Goal: Navigation & Orientation: Understand site structure

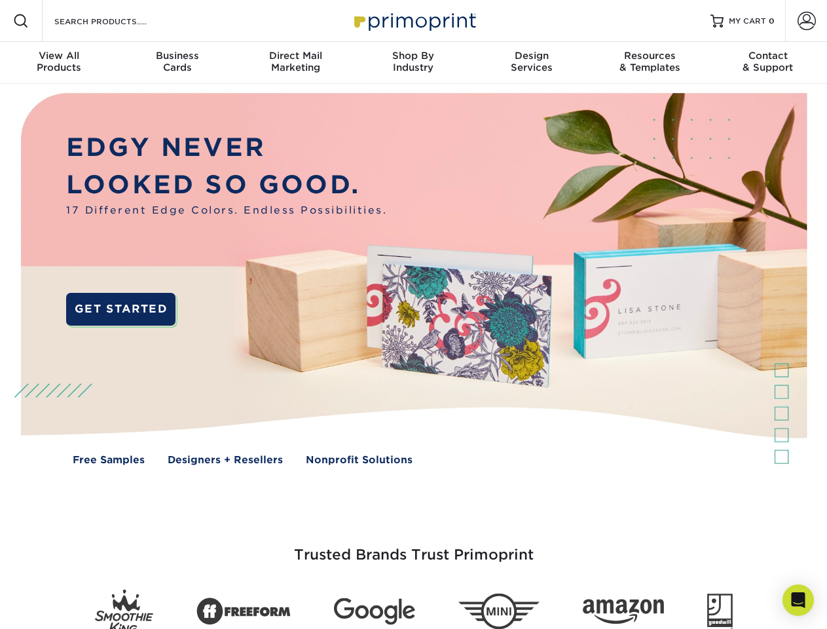
click at [413, 314] on img at bounding box center [413, 288] width 819 height 409
click at [21, 21] on span at bounding box center [21, 21] width 16 height 16
click at [806, 21] on span at bounding box center [807, 21] width 18 height 18
click at [59, 63] on div "View All Products" at bounding box center [59, 62] width 118 height 24
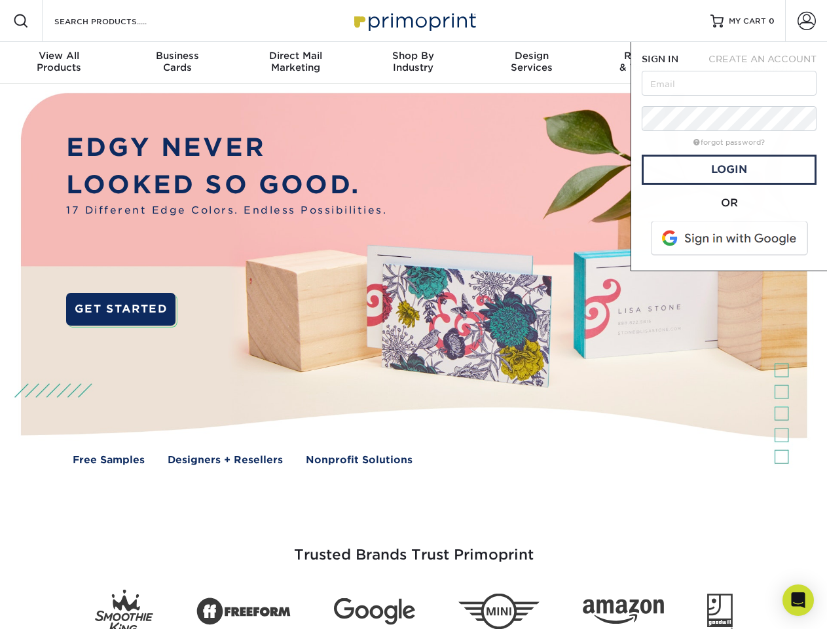
click at [177, 63] on div "Business Cards" at bounding box center [177, 62] width 118 height 24
click at [295, 63] on div "Direct Mail Marketing" at bounding box center [295, 62] width 118 height 24
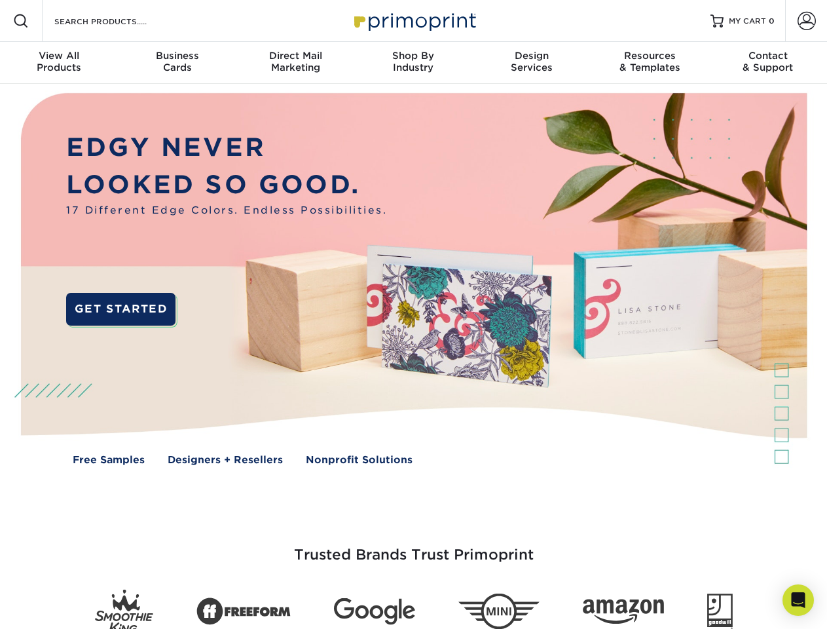
click at [413, 63] on div "Shop By Industry" at bounding box center [413, 62] width 118 height 24
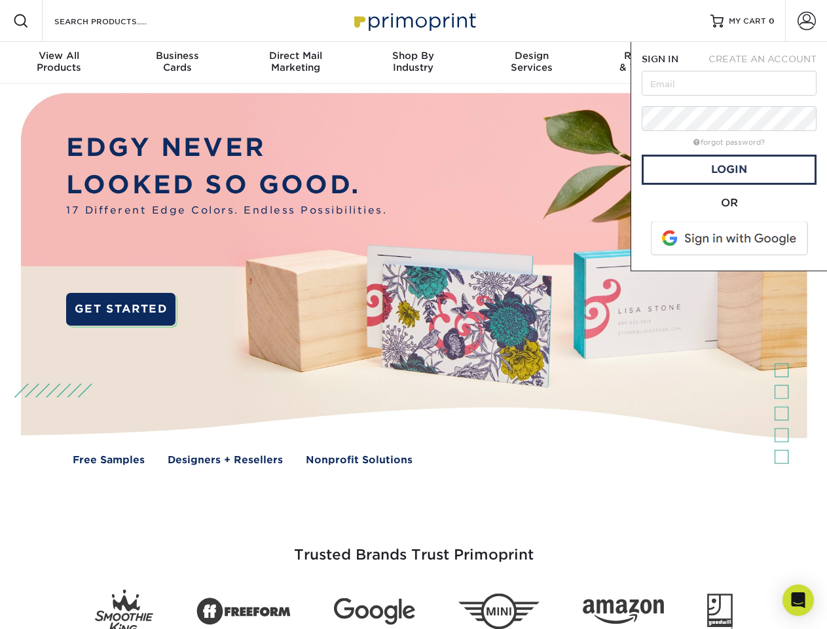
click at [532, 63] on div "Design Services" at bounding box center [532, 62] width 118 height 24
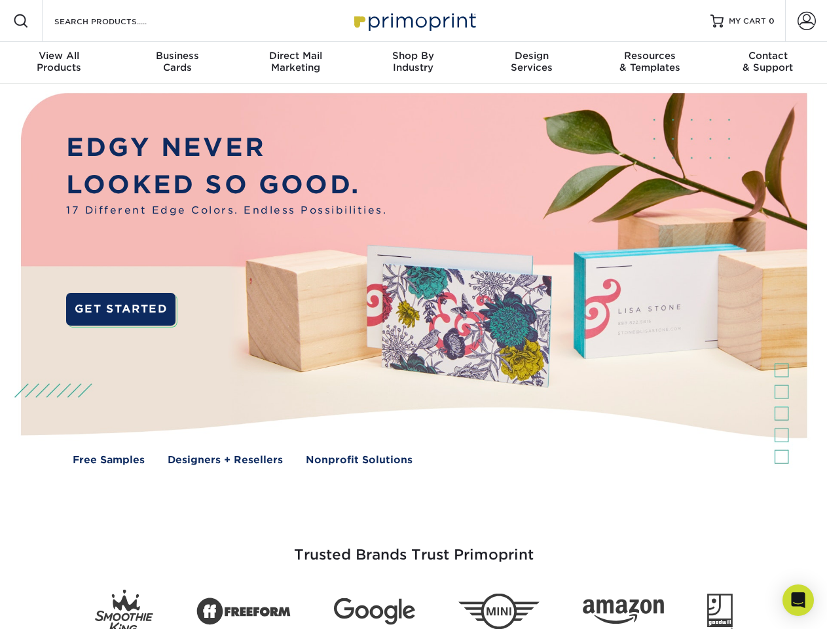
click at [650, 63] on span "SIGN IN" at bounding box center [660, 59] width 37 height 10
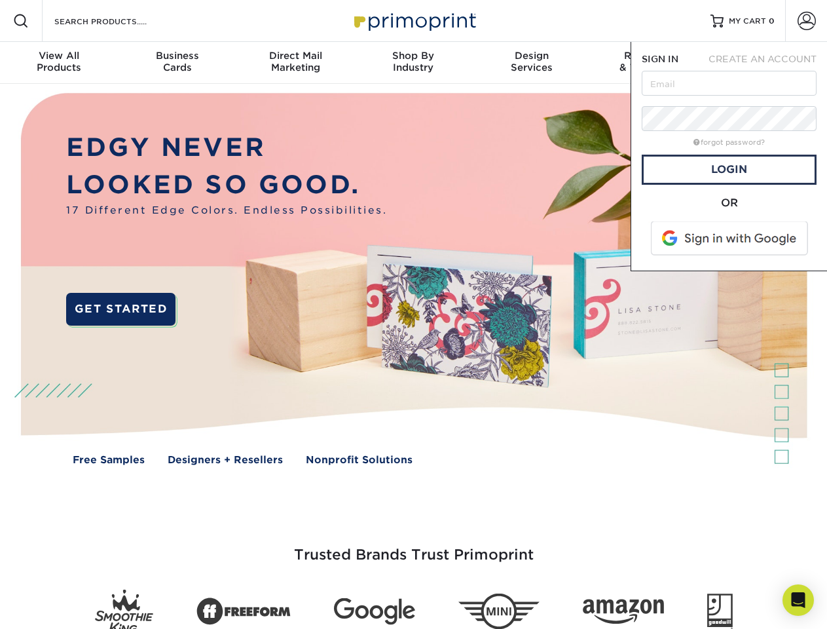
click at [768, 63] on div "Contact & Support" at bounding box center [768, 62] width 118 height 24
